Goal: Navigation & Orientation: Understand site structure

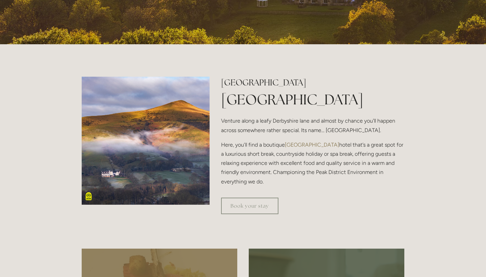
scroll to position [196, 0]
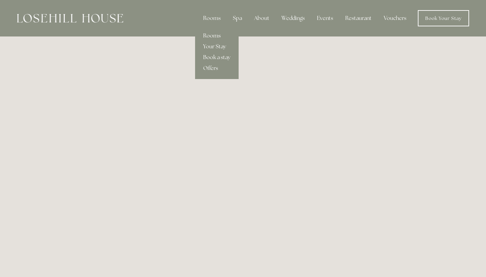
click at [215, 37] on link "Rooms" at bounding box center [217, 35] width 44 height 11
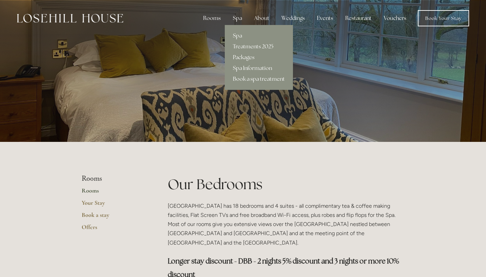
click at [240, 18] on div "Spa" at bounding box center [237, 17] width 20 height 13
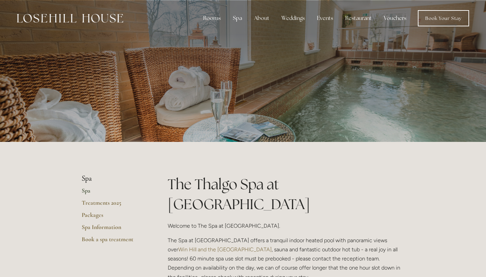
click at [80, 22] on img at bounding box center [70, 18] width 106 height 9
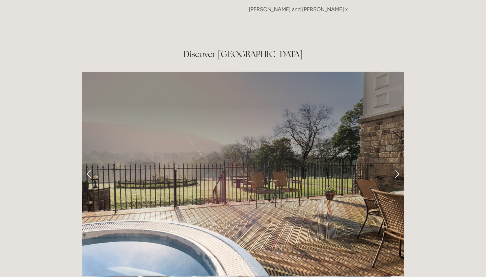
scroll to position [1081, 0]
click at [396, 163] on link "Next Slide" at bounding box center [396, 173] width 15 height 20
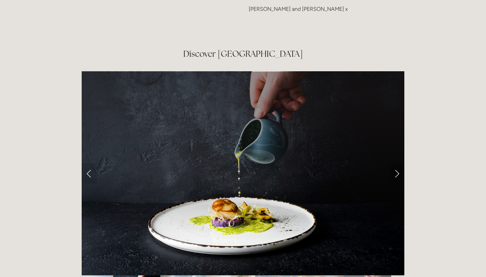
click at [397, 163] on link "Next Slide" at bounding box center [396, 173] width 15 height 20
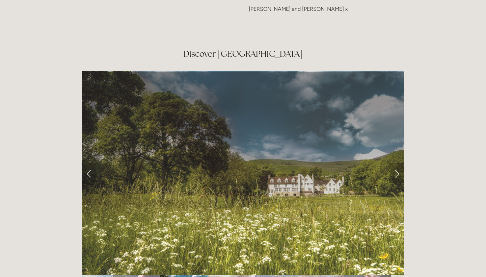
click at [397, 163] on link "Next Slide" at bounding box center [396, 173] width 15 height 20
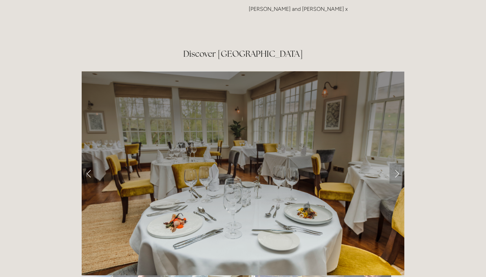
click at [397, 163] on link "Next Slide" at bounding box center [396, 173] width 15 height 20
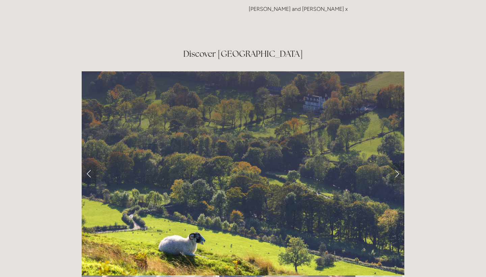
click at [397, 163] on link "Next Slide" at bounding box center [396, 173] width 15 height 20
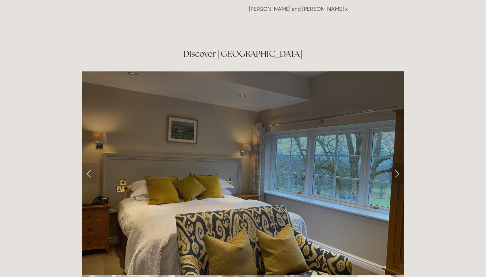
click at [398, 163] on link "Next Slide" at bounding box center [396, 173] width 15 height 20
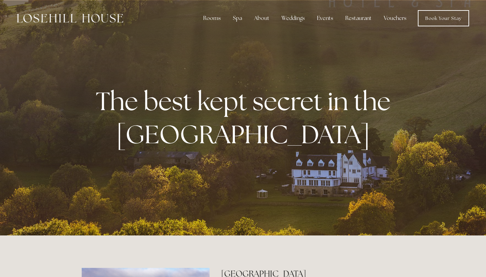
scroll to position [0, 0]
